Goal: Information Seeking & Learning: Learn about a topic

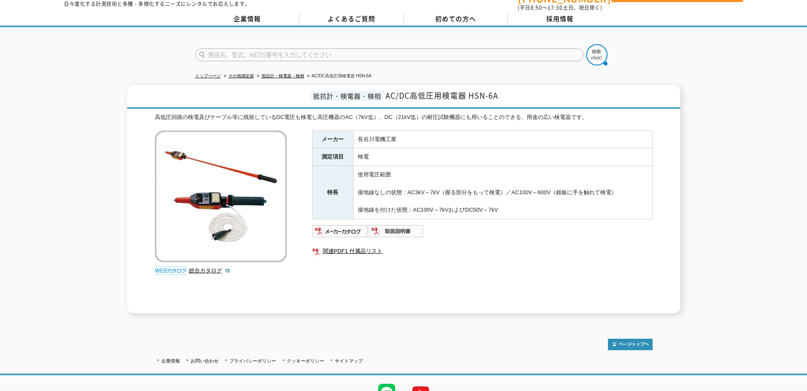
scroll to position [43, 0]
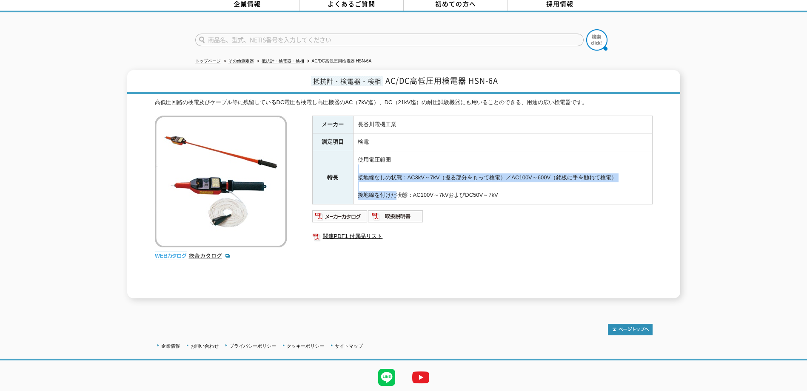
drag, startPoint x: 361, startPoint y: 168, endPoint x: 388, endPoint y: 188, distance: 33.9
click at [388, 188] on td "使用電圧範囲 接地線なしの状態：AC3kV～7kV（握る部分をもって検電）／AC100V～600V（銘板に手を触れて検電） 接地線を付けた状態：AC100V～…" at bounding box center [502, 177] width 299 height 53
drag, startPoint x: 388, startPoint y: 188, endPoint x: 369, endPoint y: 188, distance: 18.7
click at [369, 188] on td "使用電圧範囲 接地線なしの状態：AC3kV～7kV（握る部分をもって検電）／AC100V～600V（銘板に手を触れて検電） 接地線を付けた状態：AC100V～…" at bounding box center [502, 177] width 299 height 53
drag, startPoint x: 389, startPoint y: 175, endPoint x: 412, endPoint y: 186, distance: 25.7
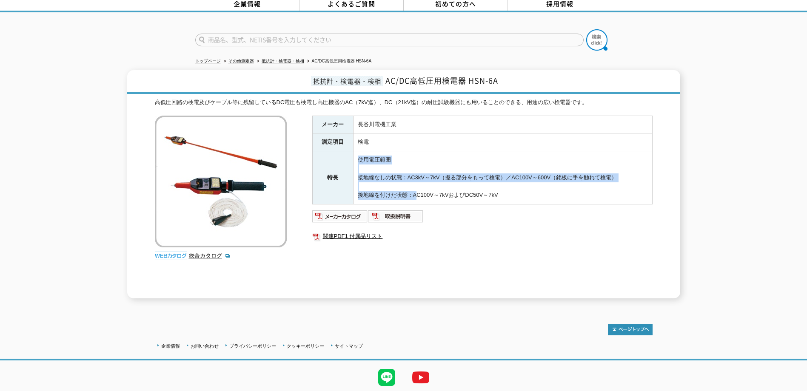
click at [412, 186] on tr "特長 使用電圧範囲 接地線なしの状態：AC3kV～7kV（握る部分をもって検電）／AC100V～600V（銘板に手を触れて検電） 接地線を付けた状態：AC10…" at bounding box center [482, 177] width 340 height 53
drag, startPoint x: 412, startPoint y: 186, endPoint x: 367, endPoint y: 185, distance: 45.1
click at [367, 185] on td "使用電圧範囲 接地線なしの状態：AC3kV～7kV（握る部分をもって検電）／AC100V～600V（銘板に手を触れて検電） 接地線を付けた状態：AC100V～…" at bounding box center [502, 177] width 299 height 53
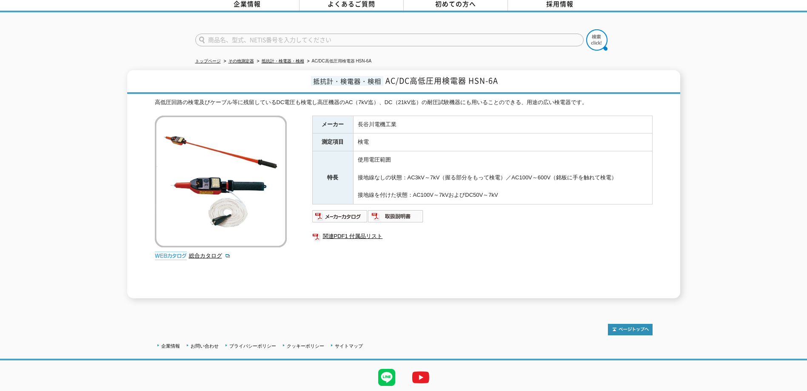
drag, startPoint x: 532, startPoint y: 193, endPoint x: 503, endPoint y: 176, distance: 32.7
click at [503, 176] on td "使用電圧範囲 接地線なしの状態：AC3kV～7kV（握る部分をもって検電）／AC100V～600V（銘板に手を触れて検電） 接地線を付けた状態：AC100V～…" at bounding box center [502, 177] width 299 height 53
drag, startPoint x: 503, startPoint y: 176, endPoint x: 488, endPoint y: 173, distance: 15.7
click at [494, 173] on td "使用電圧範囲 接地線なしの状態：AC3kV～7kV（握る部分をもって検電）／AC100V～600V（銘板に手を触れて検電） 接地線を付けた状態：AC100V～…" at bounding box center [502, 177] width 299 height 53
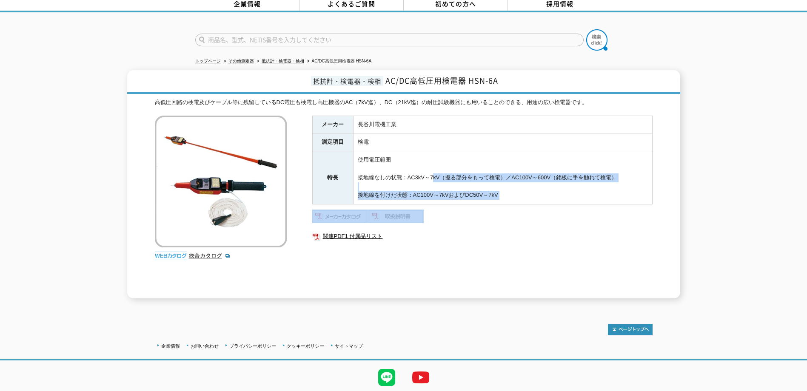
drag, startPoint x: 431, startPoint y: 172, endPoint x: 473, endPoint y: 200, distance: 50.9
click at [473, 200] on div "メーカー 長谷川電機工業 測定項目 検電 特長 使用電圧範囲 接地線なしの状態：AC3kV～7kV（握る部分をもって検電）／AC100V～600V（銘板に手を…" at bounding box center [482, 207] width 340 height 183
drag, startPoint x: 473, startPoint y: 200, endPoint x: 420, endPoint y: 190, distance: 54.6
click at [420, 190] on td "使用電圧範囲 接地線なしの状態：AC3kV～7kV（握る部分をもって検電）／AC100V～600V（銘板に手を触れて検電） 接地線を付けた状態：AC100V～…" at bounding box center [502, 177] width 299 height 53
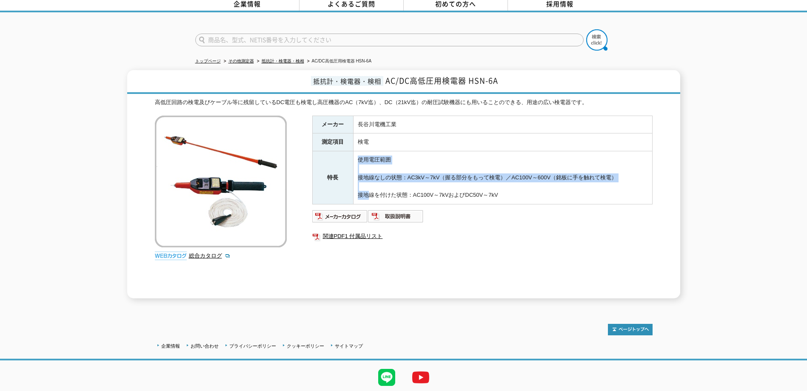
drag, startPoint x: 358, startPoint y: 154, endPoint x: 362, endPoint y: 188, distance: 34.7
click at [362, 188] on td "使用電圧範囲 接地線なしの状態：AC3kV～7kV（握る部分をもって検電）／AC100V～600V（銘板に手を触れて検電） 接地線を付けた状態：AC100V～…" at bounding box center [502, 177] width 299 height 53
click at [361, 189] on td "使用電圧範囲 接地線なしの状態：AC3kV～7kV（握る部分をもって検電）／AC100V～600V（銘板に手を触れて検電） 接地線を付けた状態：AC100V～…" at bounding box center [502, 177] width 299 height 53
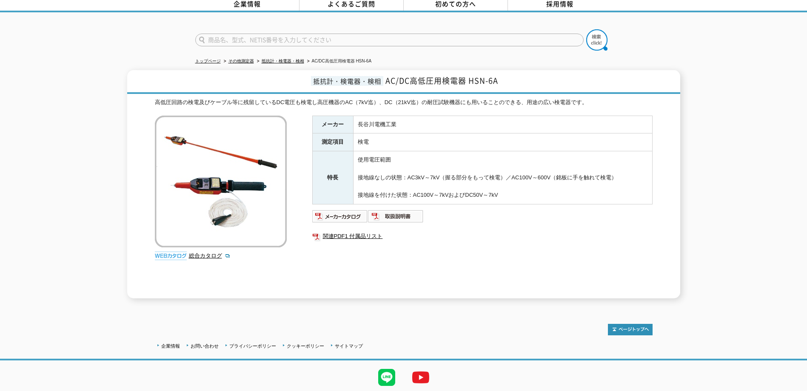
click at [344, 267] on div "メーカー 長谷川電機工業 測定項目 検電 特長 使用電圧範囲 接地線なしの状態：AC3kV～7kV（握る部分をもって検電）／AC100V～600V（銘板に手を…" at bounding box center [482, 207] width 340 height 183
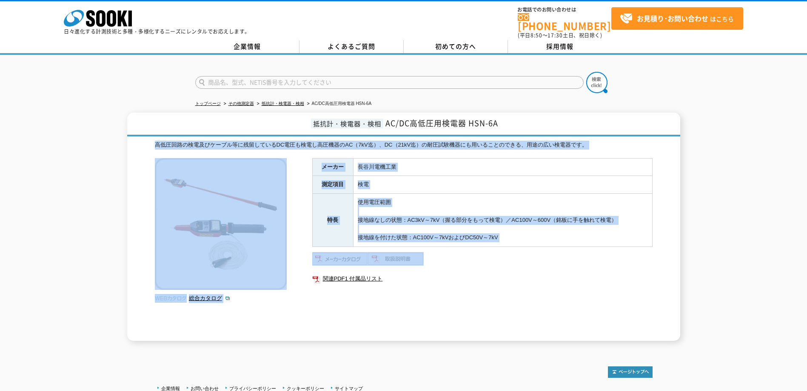
drag, startPoint x: 158, startPoint y: 141, endPoint x: 325, endPoint y: 282, distance: 218.7
click at [325, 282] on div "高低圧回路の検電及びケーブル等に残留しているDC電圧も検電し高圧機器のAC（7kV迄）、DC（21kV迄）の耐圧試験機器にも用いることのできる、用途の広い検電…" at bounding box center [403, 241] width 497 height 200
drag, startPoint x: 325, startPoint y: 282, endPoint x: 307, endPoint y: 307, distance: 31.4
click at [307, 308] on div "高低圧回路の検電及びケーブル等に残留しているDC電圧も検電し高圧機器のAC（7kV迄）、DC（21kV迄）の耐圧試験機器にも用いることのできる、用途の広い検電…" at bounding box center [403, 241] width 497 height 200
click at [365, 273] on link "関連PDF1 付属品リスト" at bounding box center [482, 278] width 340 height 11
